Goal: Navigation & Orientation: Find specific page/section

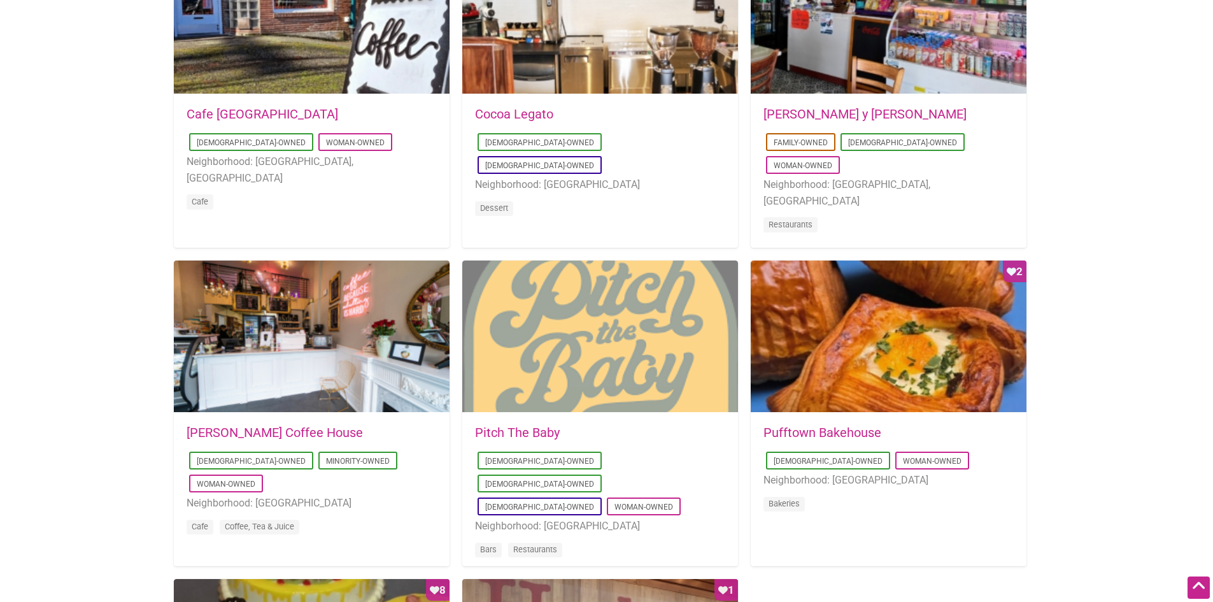
scroll to position [764, 0]
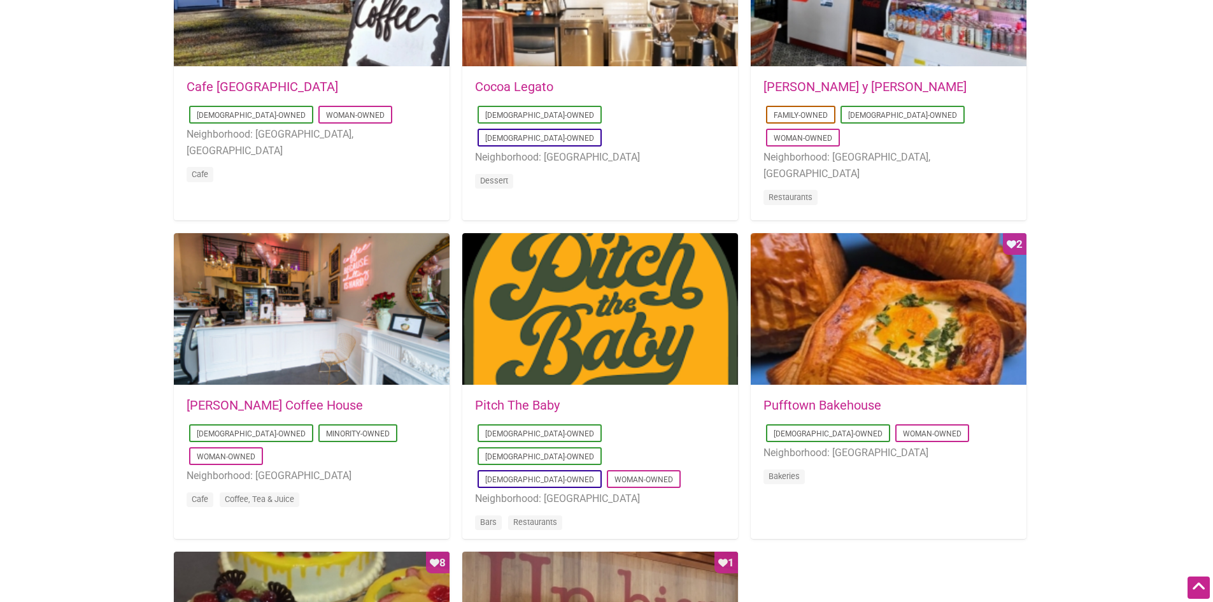
click at [805, 402] on link "Pufftown Bakehouse" at bounding box center [822, 404] width 118 height 15
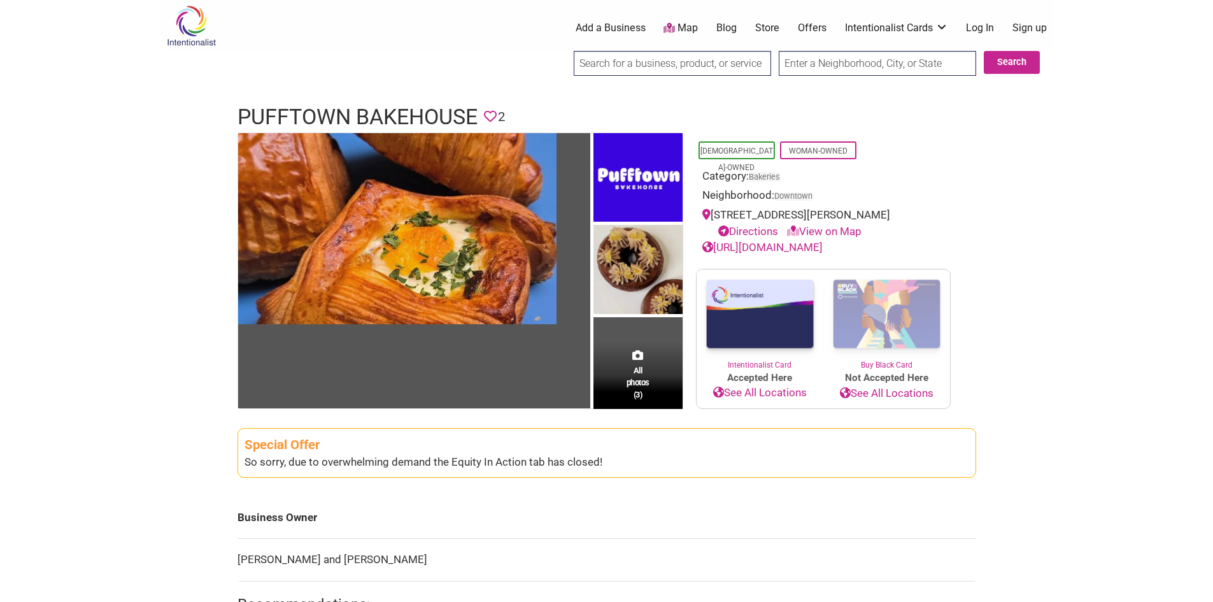
click at [848, 230] on link "View on Map" at bounding box center [824, 231] width 74 height 13
click at [829, 229] on link "View on Map" at bounding box center [824, 231] width 74 height 13
click at [795, 230] on icon at bounding box center [793, 230] width 12 height 11
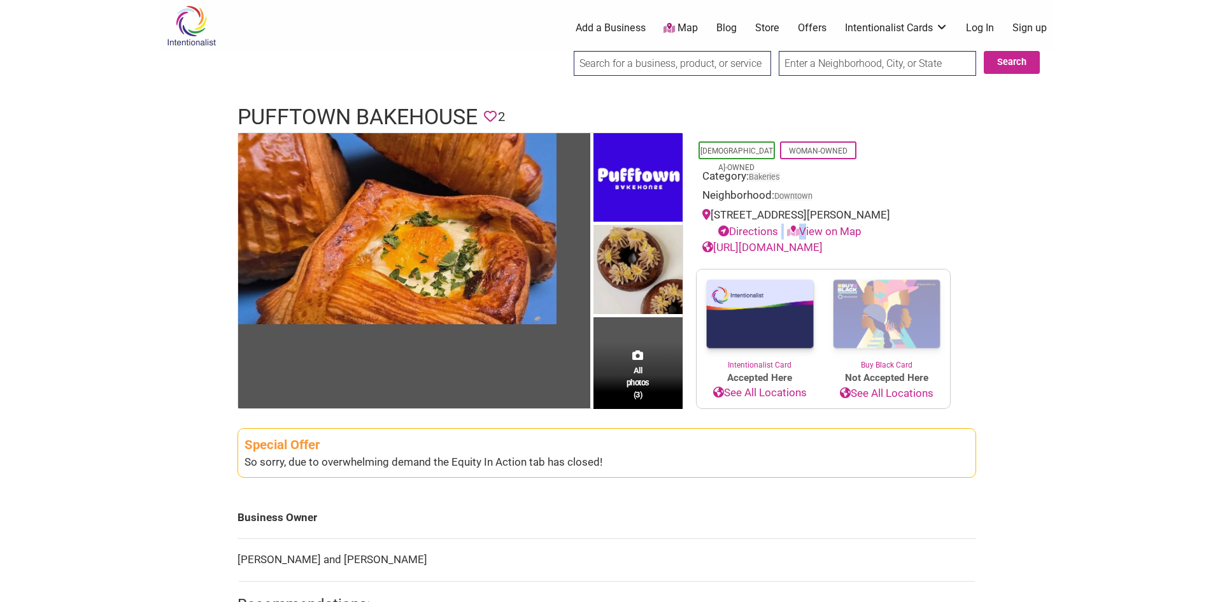
click at [806, 250] on link "https://www.pufftownbakehouse.com/" at bounding box center [762, 247] width 120 height 13
click at [683, 27] on link "Map" at bounding box center [680, 28] width 34 height 15
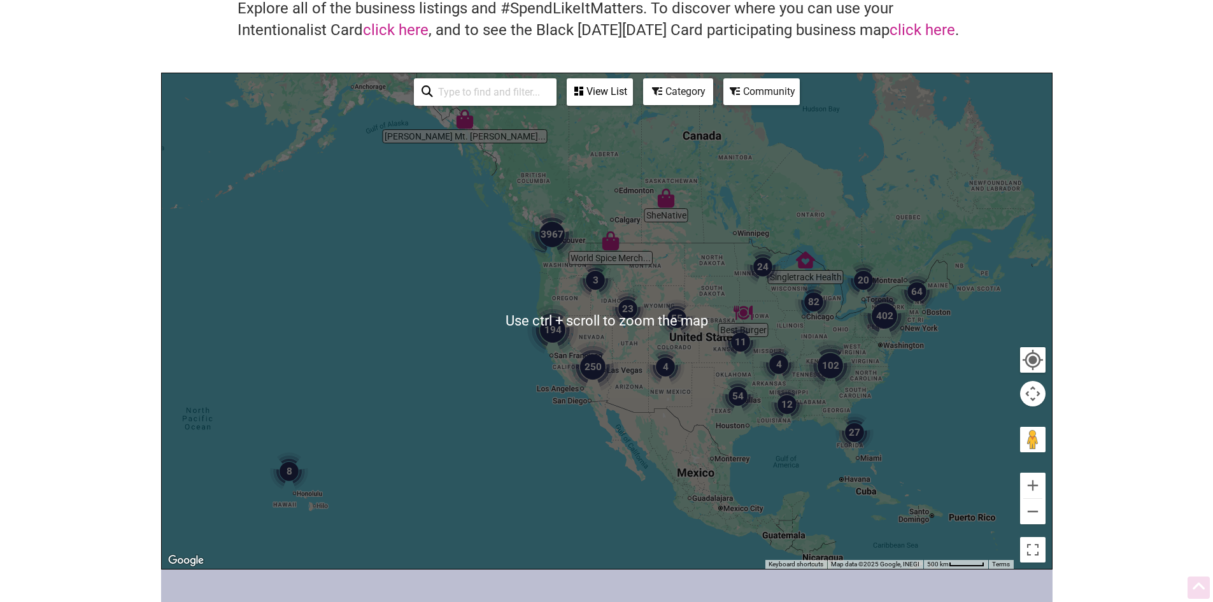
scroll to position [178, 0]
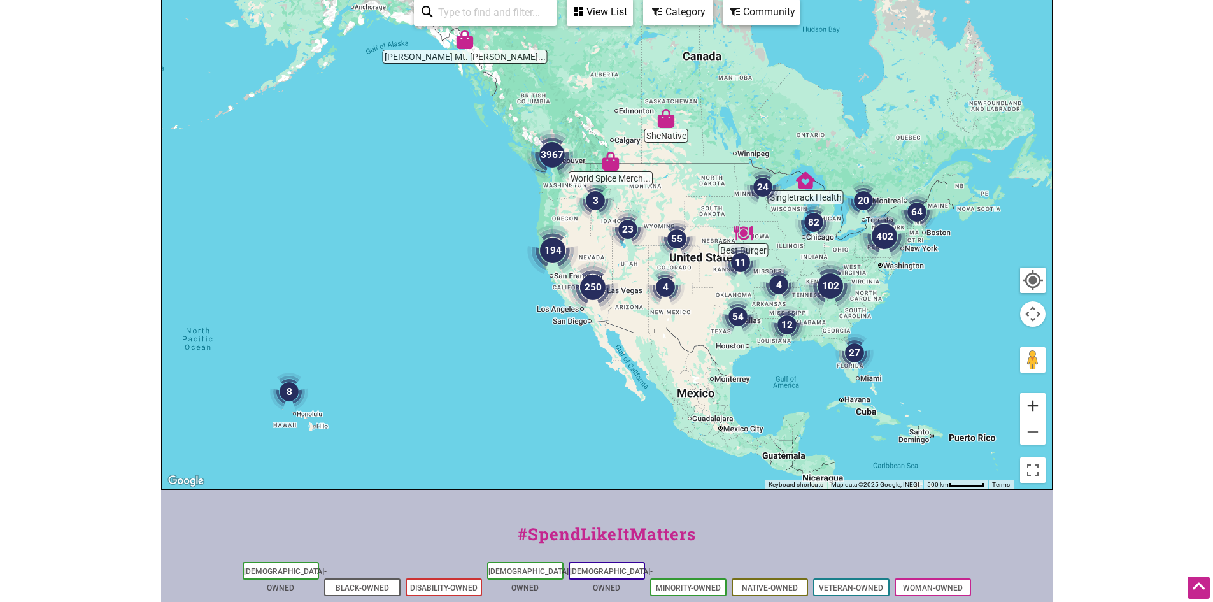
click at [1031, 406] on button "Zoom in" at bounding box center [1032, 405] width 25 height 25
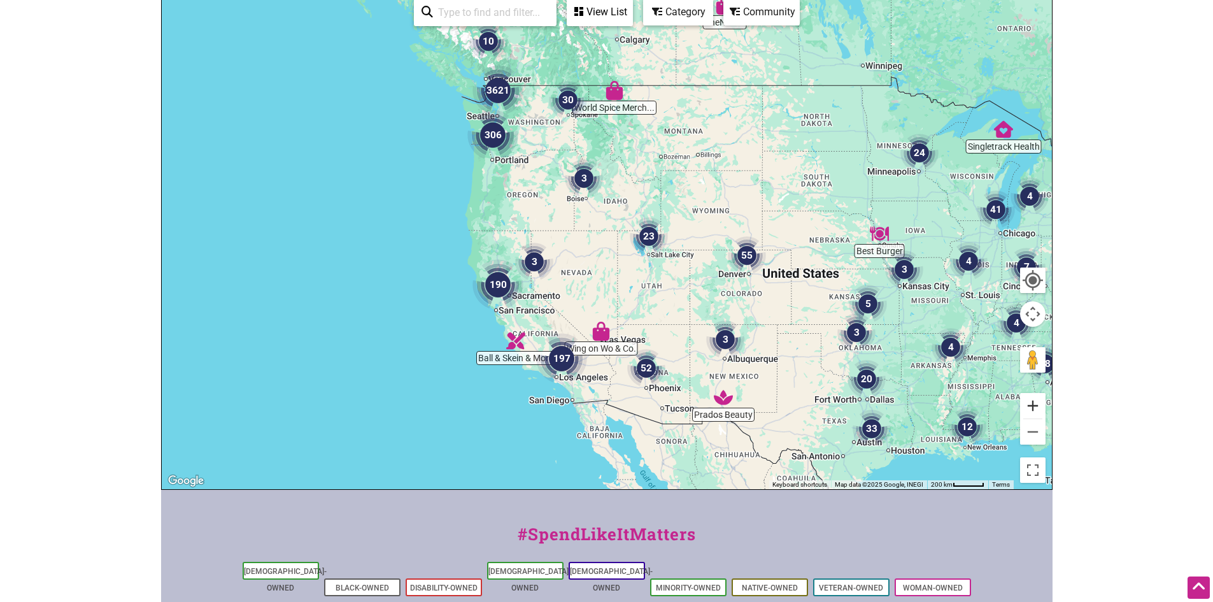
click at [1031, 406] on button "Zoom in" at bounding box center [1032, 405] width 25 height 25
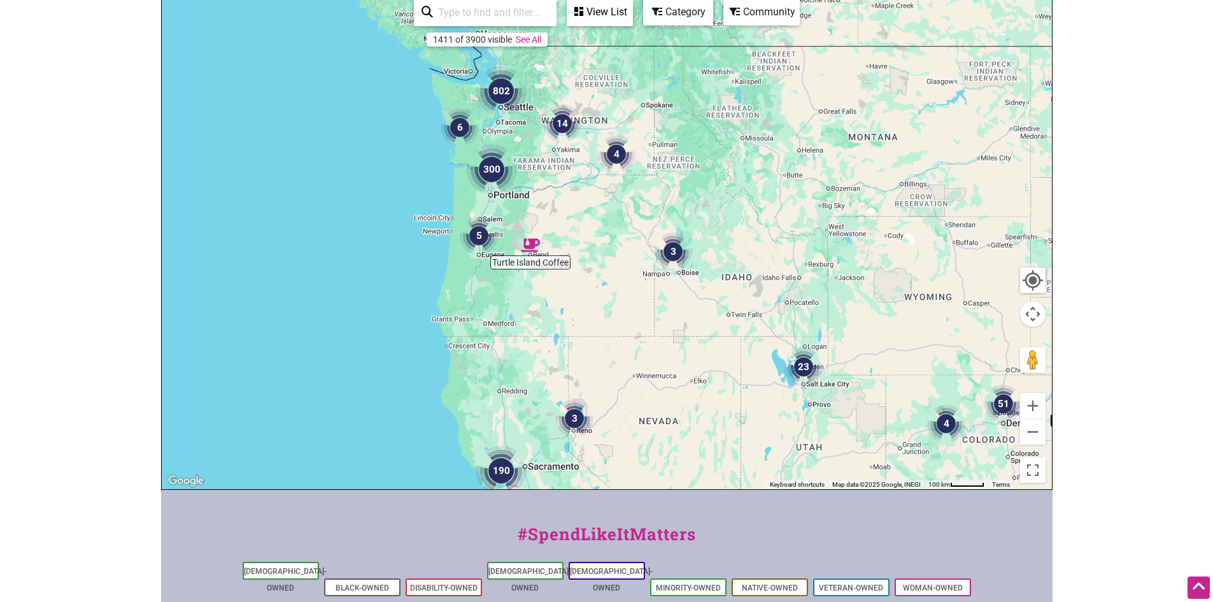
drag, startPoint x: 442, startPoint y: 160, endPoint x: 595, endPoint y: 323, distance: 223.4
click at [596, 325] on div at bounding box center [607, 241] width 890 height 495
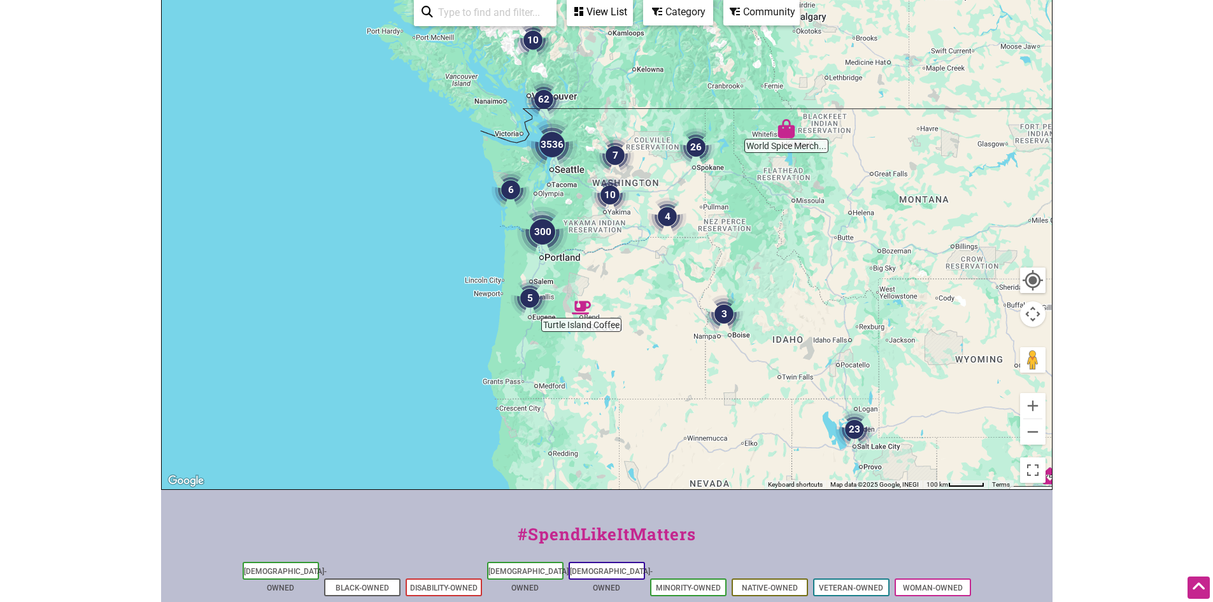
click at [584, 184] on div at bounding box center [607, 241] width 890 height 495
click at [1030, 408] on button "Zoom in" at bounding box center [1032, 405] width 25 height 25
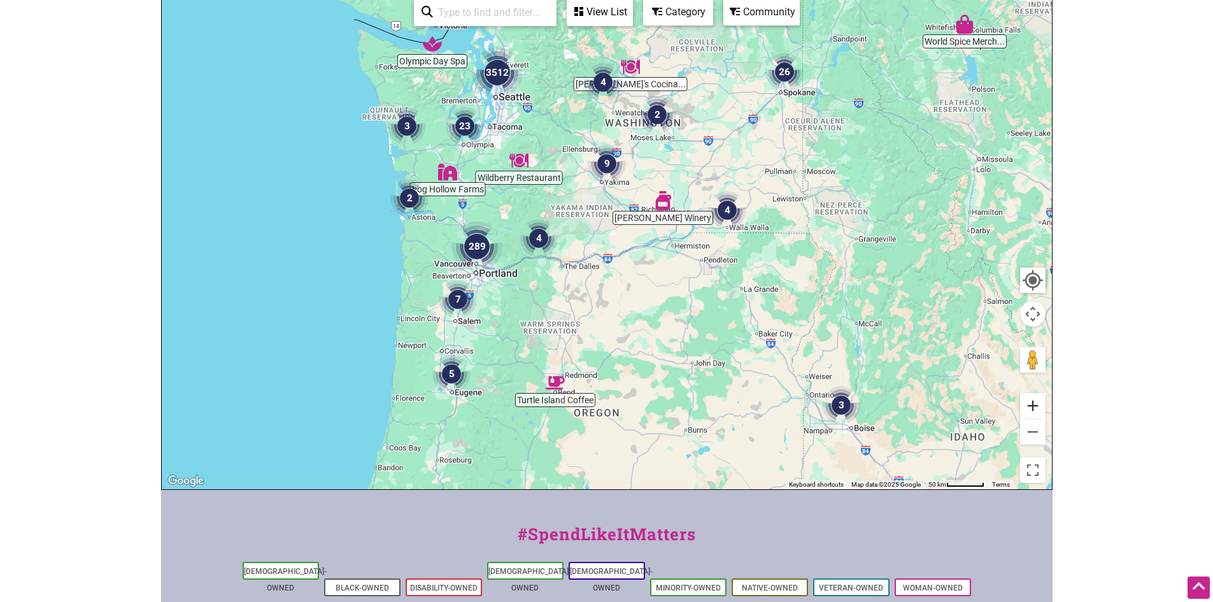
click at [1030, 408] on button "Zoom in" at bounding box center [1032, 405] width 25 height 25
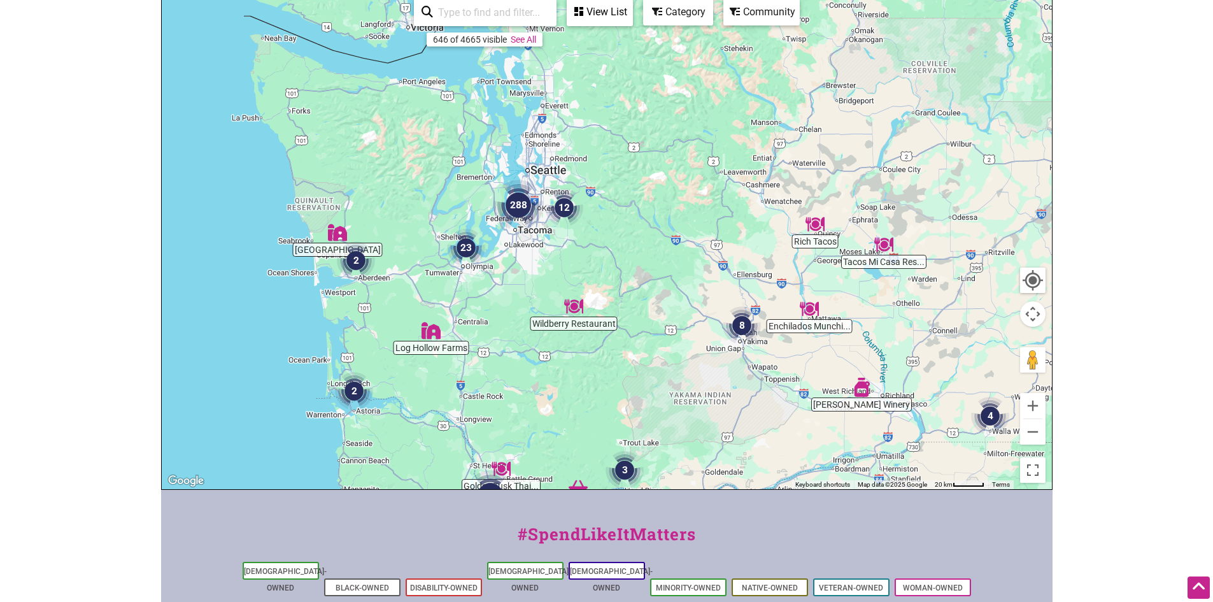
drag, startPoint x: 530, startPoint y: 231, endPoint x: 677, endPoint y: 446, distance: 260.5
click at [675, 453] on div at bounding box center [607, 241] width 890 height 495
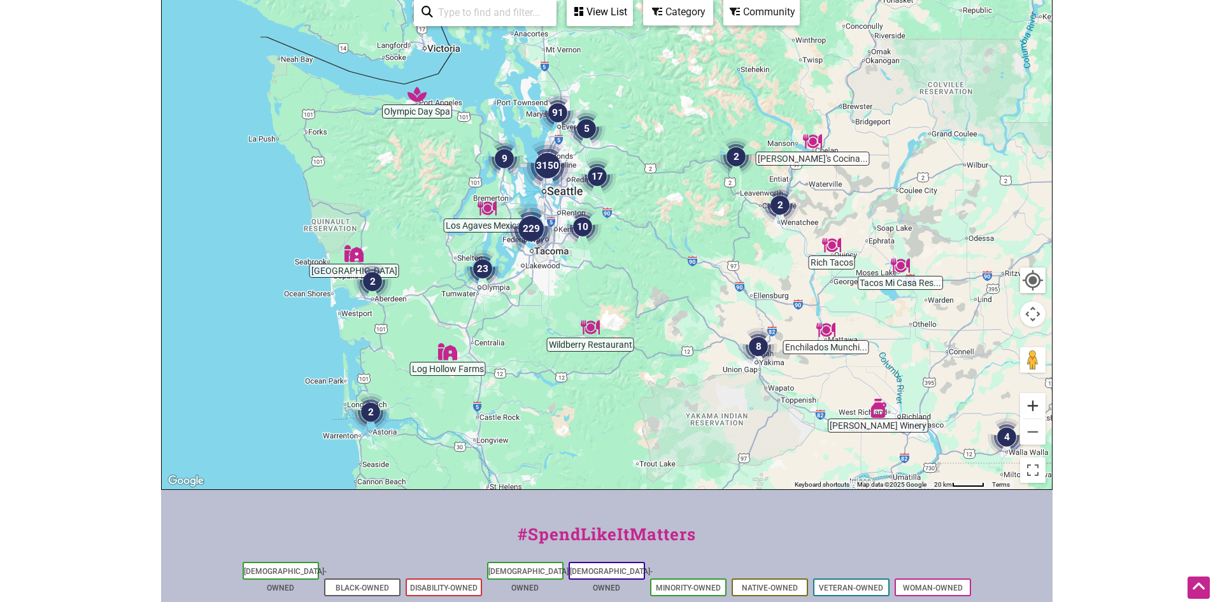
click at [1031, 405] on button "Zoom in" at bounding box center [1032, 405] width 25 height 25
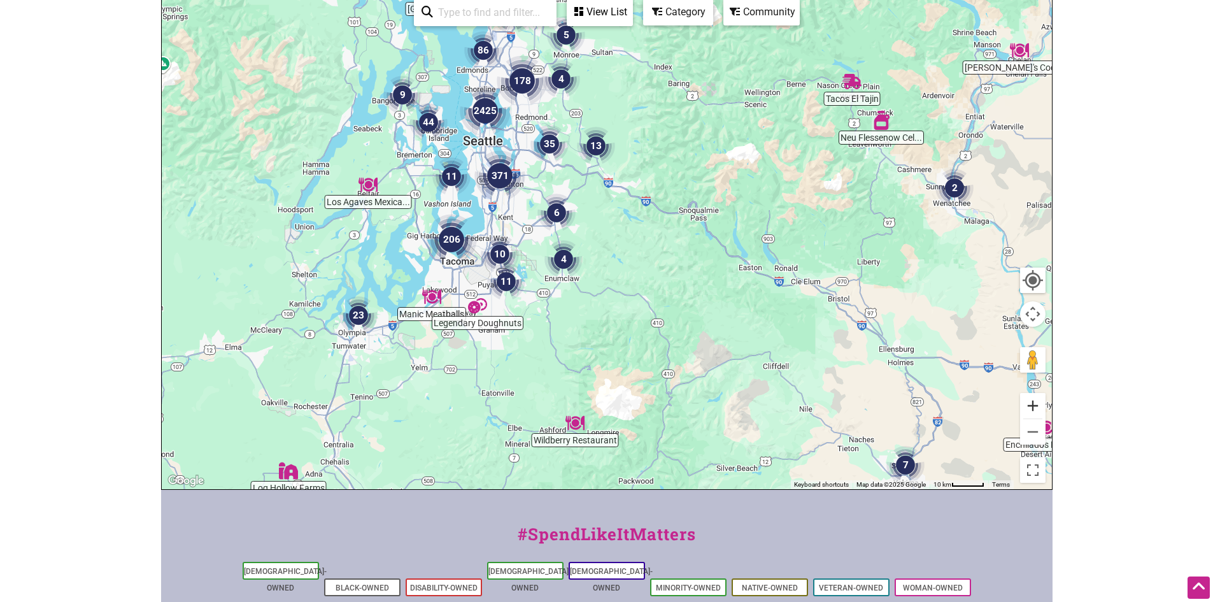
click at [1031, 405] on button "Zoom in" at bounding box center [1032, 405] width 25 height 25
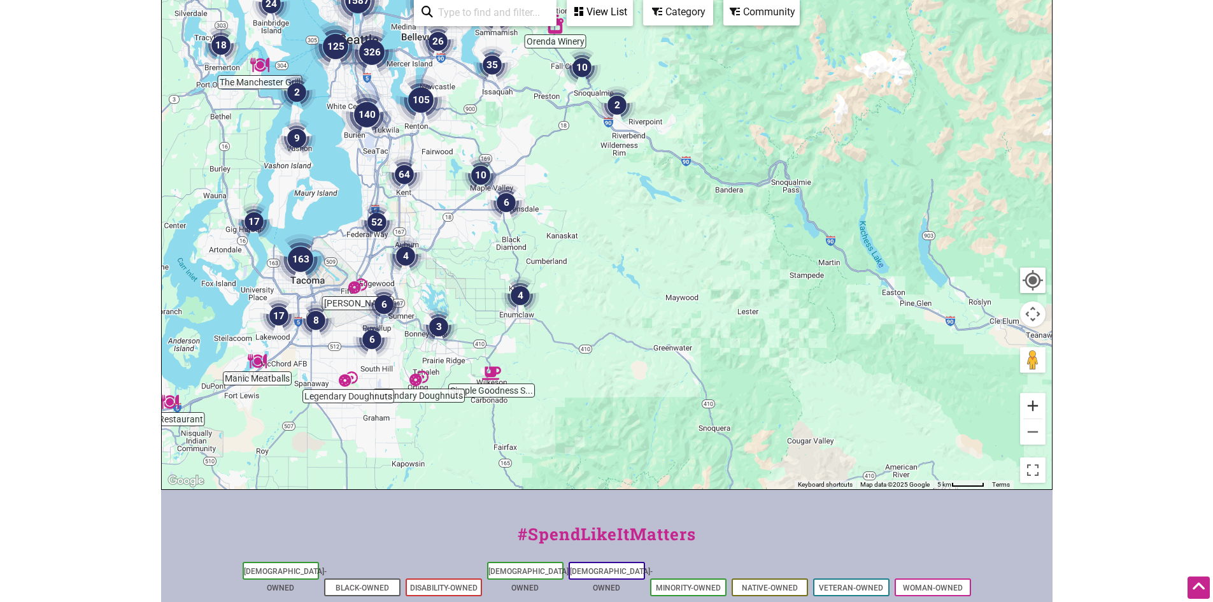
click at [1031, 405] on button "Zoom in" at bounding box center [1032, 405] width 25 height 25
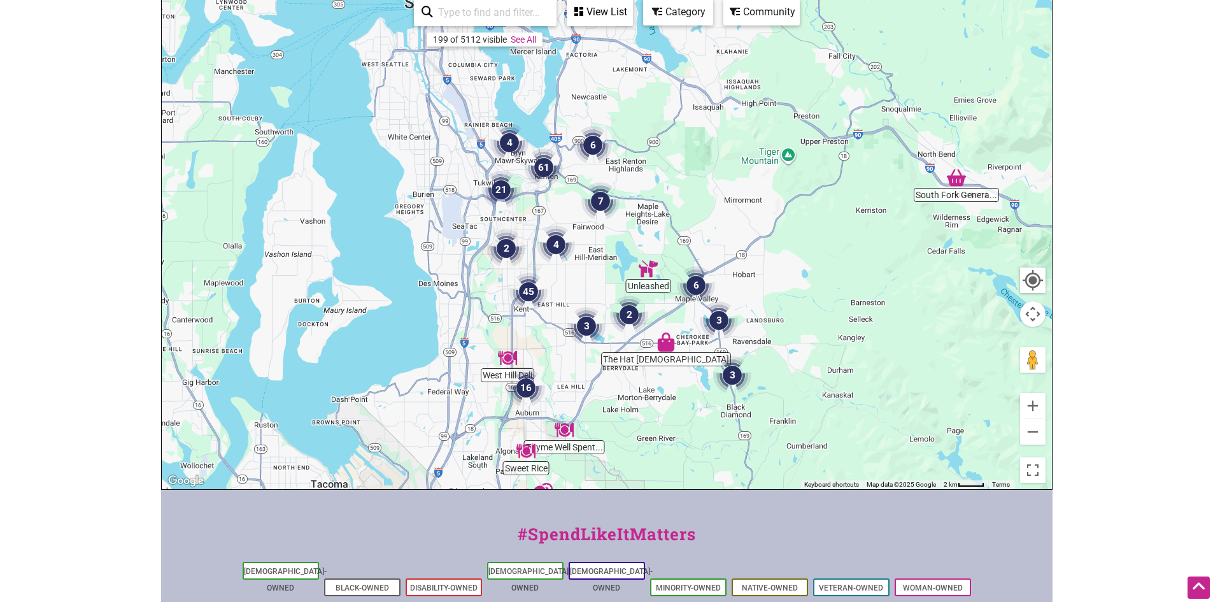
drag, startPoint x: 623, startPoint y: 251, endPoint x: 949, endPoint y: 419, distance: 365.9
click at [949, 419] on div at bounding box center [607, 241] width 890 height 495
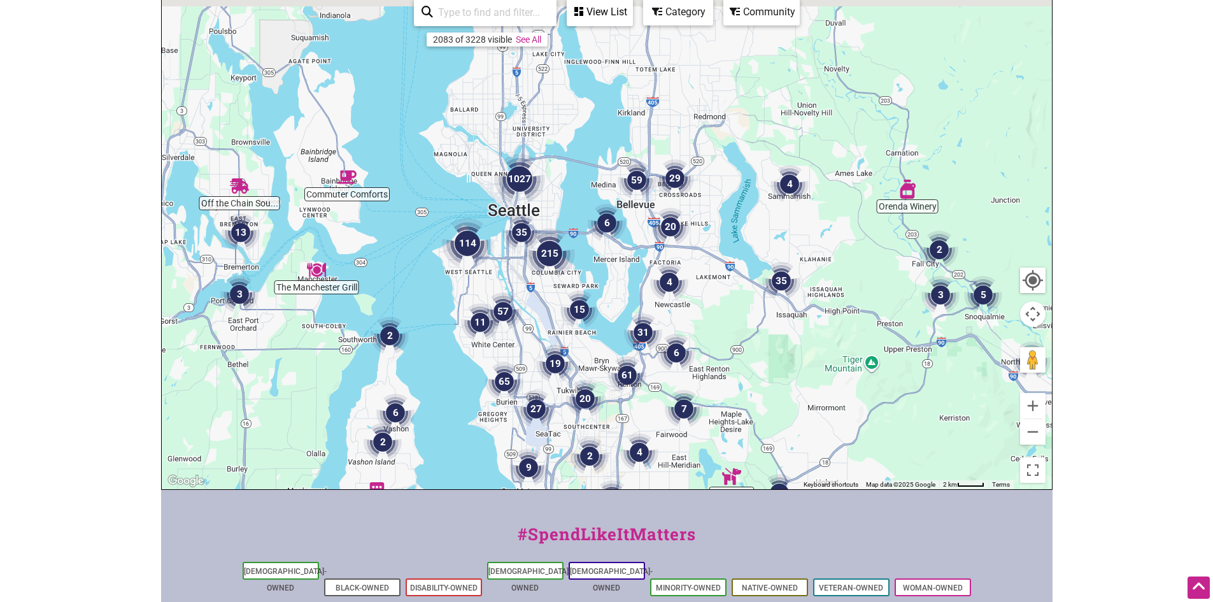
drag, startPoint x: 784, startPoint y: 274, endPoint x: 848, endPoint y: 476, distance: 211.8
click at [848, 476] on div at bounding box center [607, 241] width 890 height 495
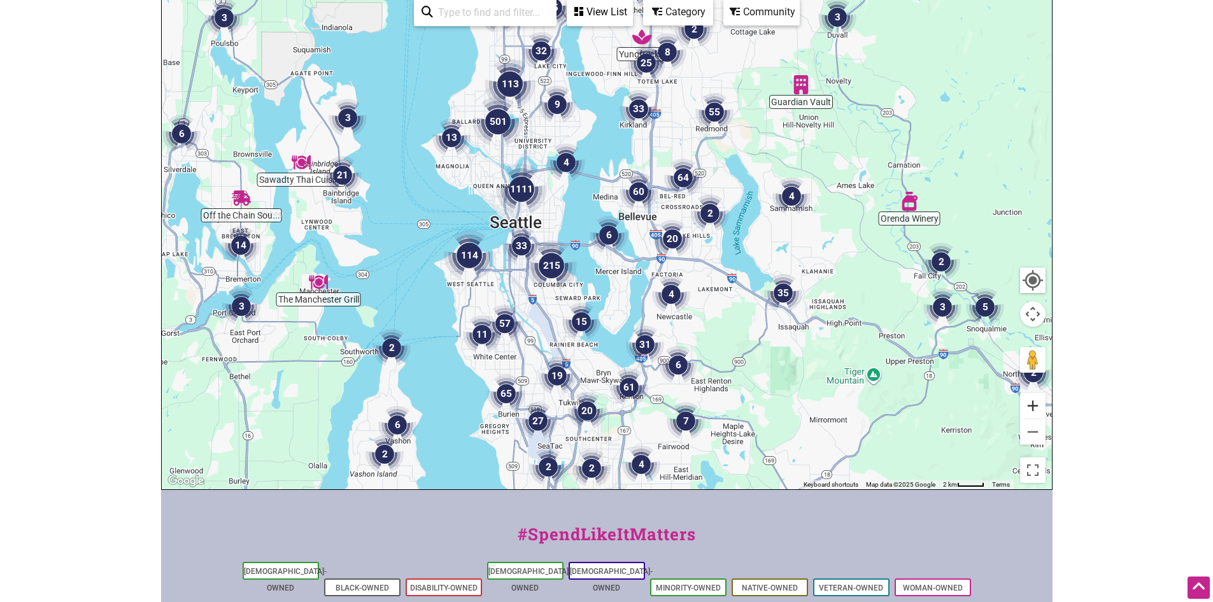
click at [1035, 403] on button "Zoom in" at bounding box center [1032, 405] width 25 height 25
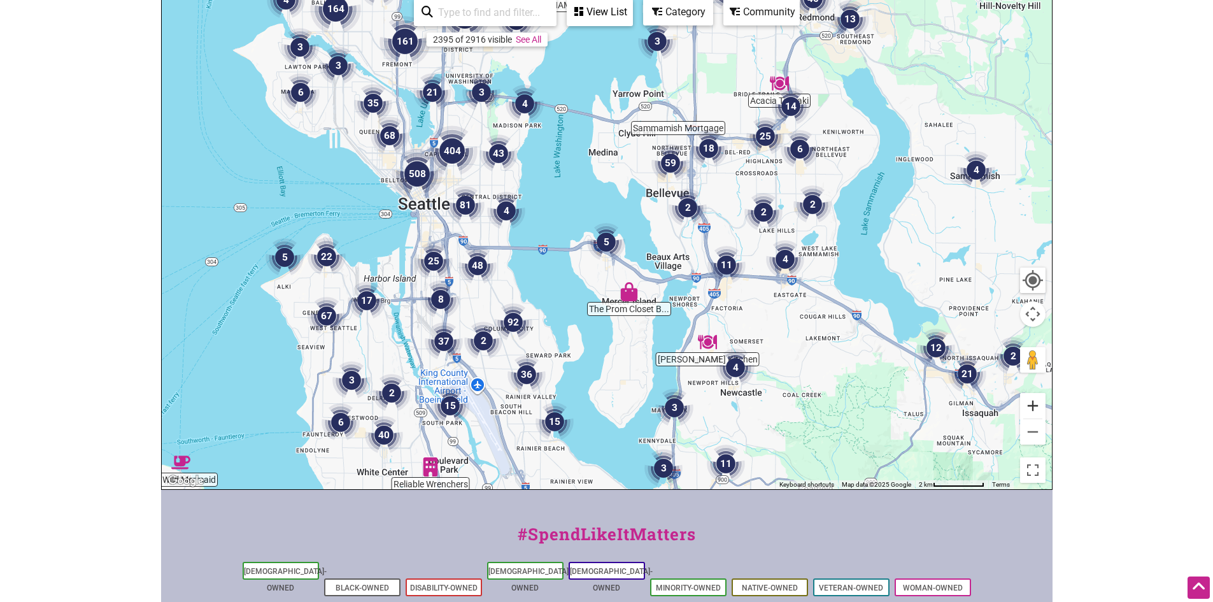
click at [1035, 403] on button "Zoom in" at bounding box center [1032, 405] width 25 height 25
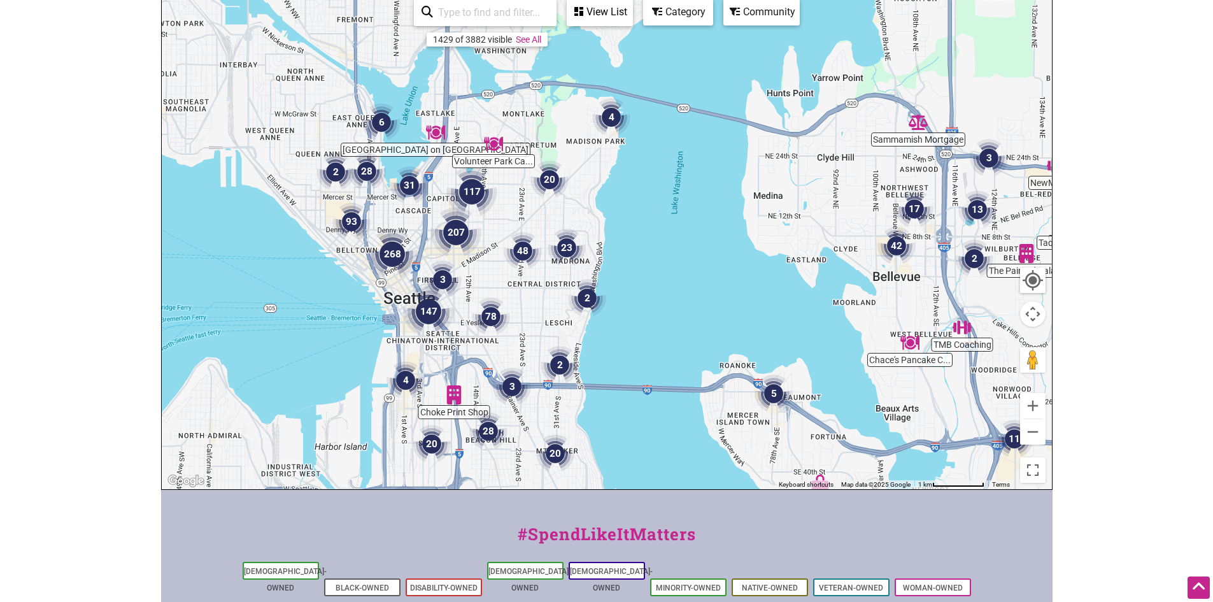
drag, startPoint x: 448, startPoint y: 215, endPoint x: 646, endPoint y: 374, distance: 253.9
click at [646, 374] on div at bounding box center [607, 241] width 890 height 495
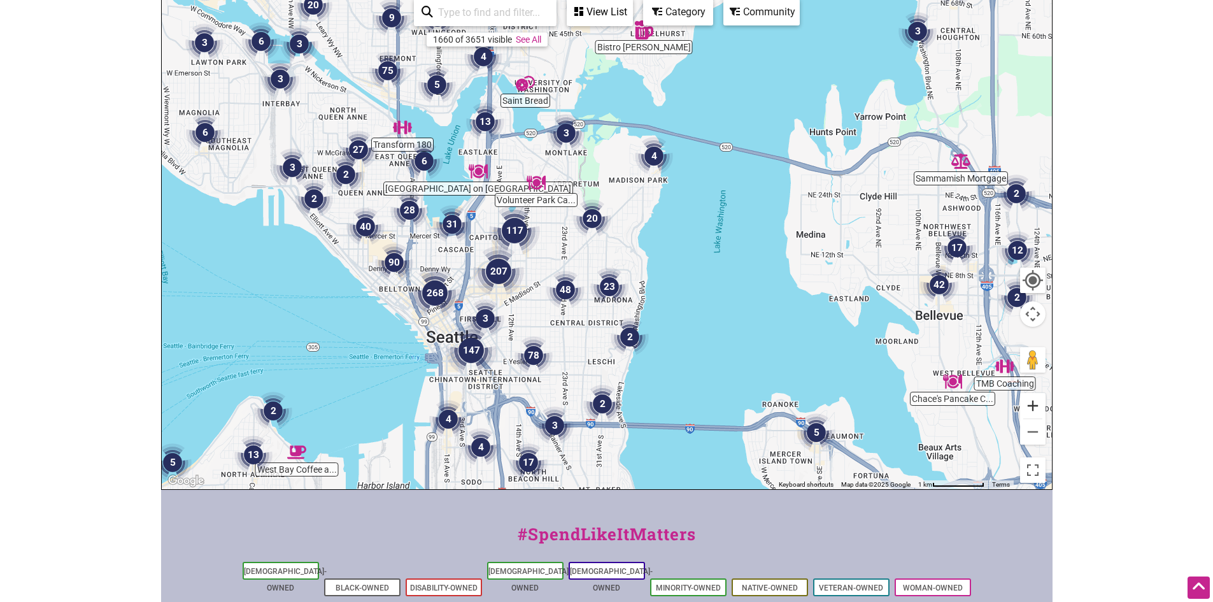
click at [1034, 406] on button "Zoom in" at bounding box center [1032, 405] width 25 height 25
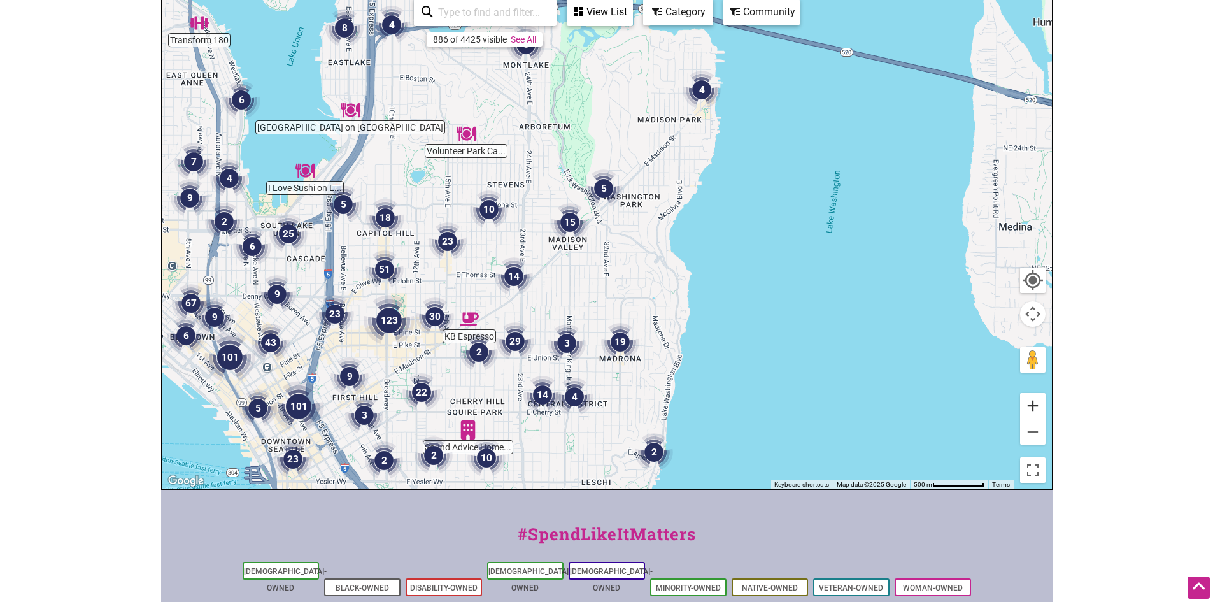
click at [1034, 406] on button "Zoom in" at bounding box center [1032, 405] width 25 height 25
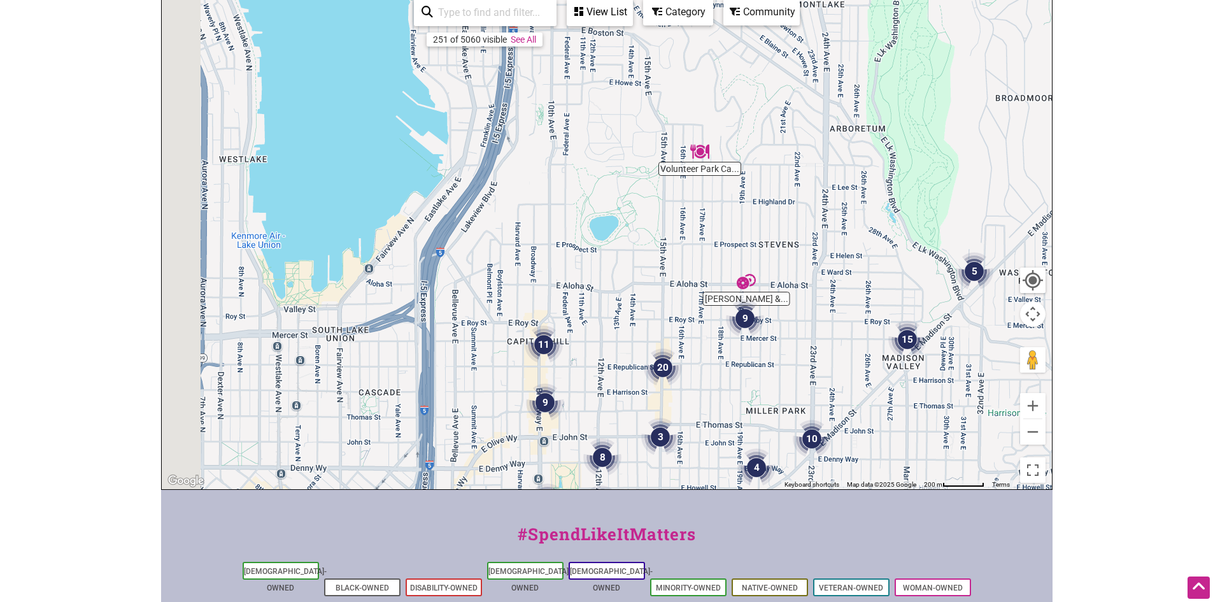
drag, startPoint x: 406, startPoint y: 220, endPoint x: 816, endPoint y: 362, distance: 433.9
click at [827, 353] on div at bounding box center [607, 241] width 890 height 495
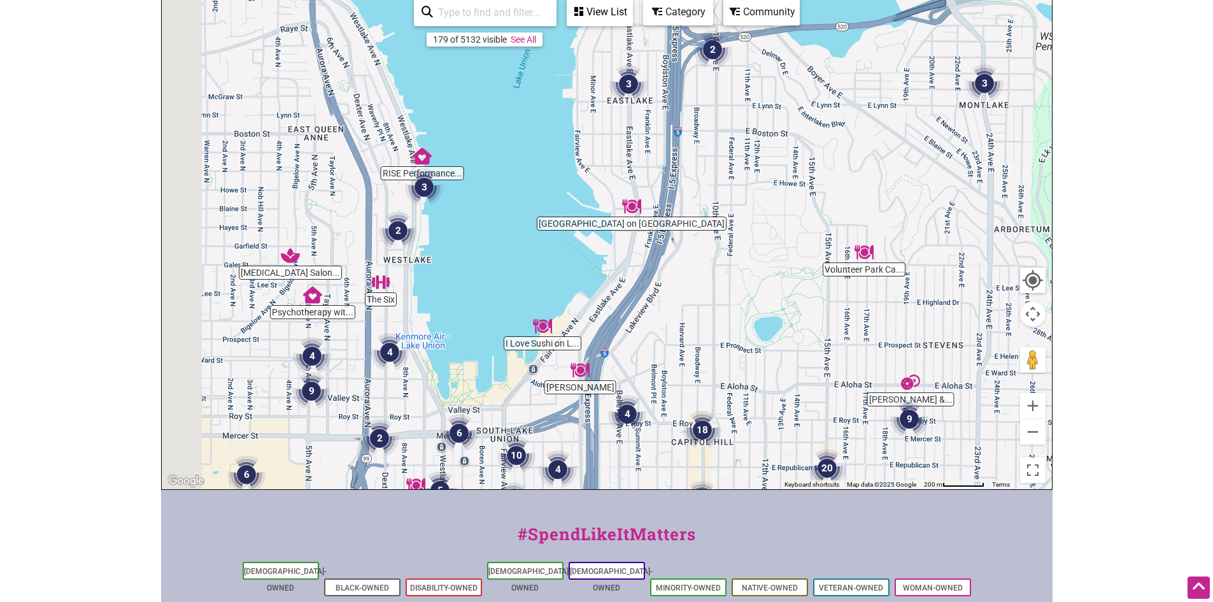
drag, startPoint x: 362, startPoint y: 159, endPoint x: 638, endPoint y: 354, distance: 337.9
click at [633, 351] on div at bounding box center [607, 241] width 890 height 495
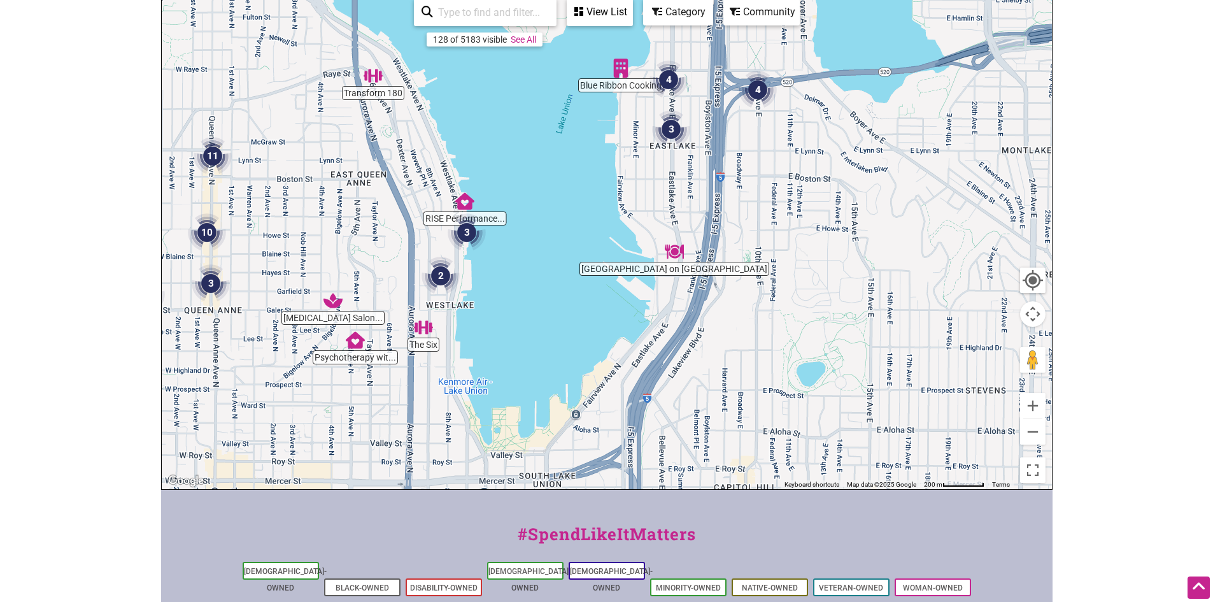
drag, startPoint x: 804, startPoint y: 244, endPoint x: 519, endPoint y: 90, distance: 323.6
click at [537, 100] on div at bounding box center [607, 241] width 890 height 495
